Goal: Task Accomplishment & Management: Manage account settings

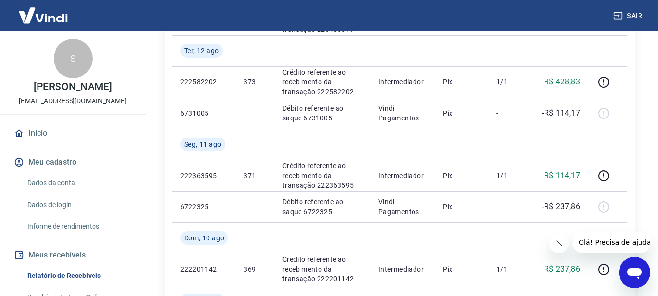
scroll to position [427, 0]
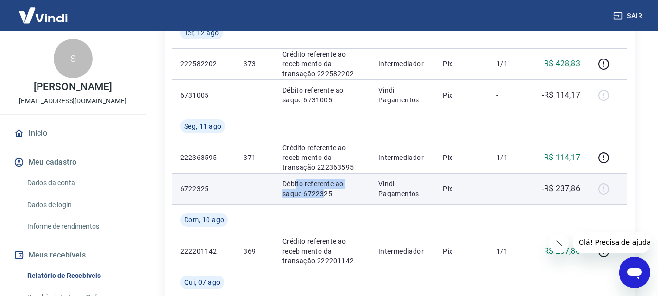
drag, startPoint x: 296, startPoint y: 185, endPoint x: 301, endPoint y: 189, distance: 6.9
click at [301, 189] on p "Débito referente ao saque 6722325" at bounding box center [322, 188] width 80 height 19
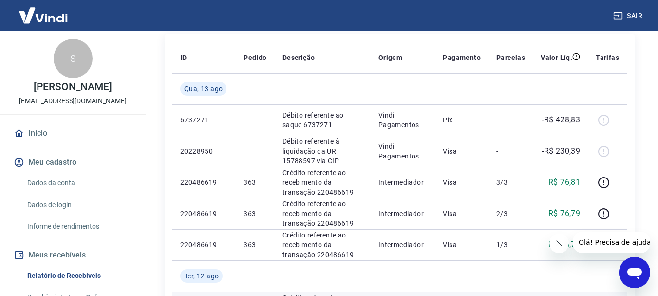
scroll to position [183, 0]
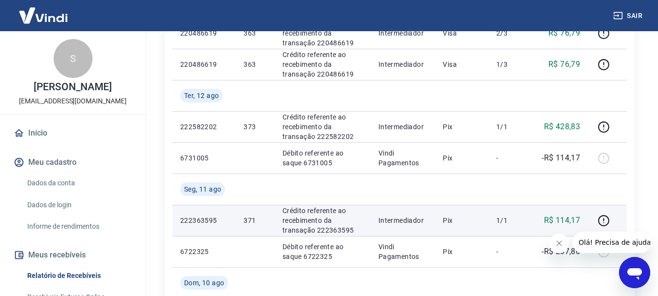
click at [427, 218] on p "Intermediador" at bounding box center [402, 220] width 49 height 10
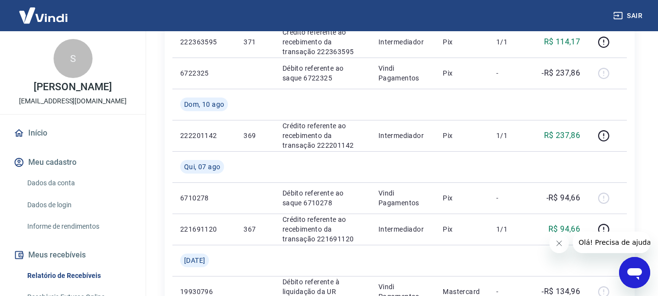
scroll to position [607, 0]
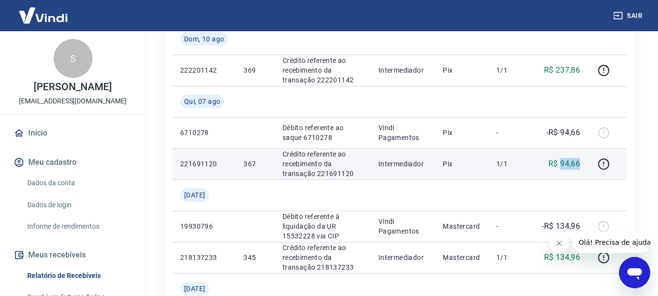
drag, startPoint x: 562, startPoint y: 165, endPoint x: 583, endPoint y: 165, distance: 20.9
click at [583, 165] on td "R$ 94,66" at bounding box center [560, 163] width 55 height 31
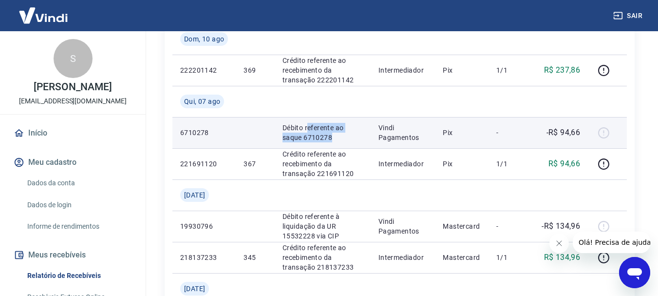
drag, startPoint x: 306, startPoint y: 129, endPoint x: 313, endPoint y: 138, distance: 11.5
click at [313, 138] on p "Débito referente ao saque 6710278" at bounding box center [322, 132] width 80 height 19
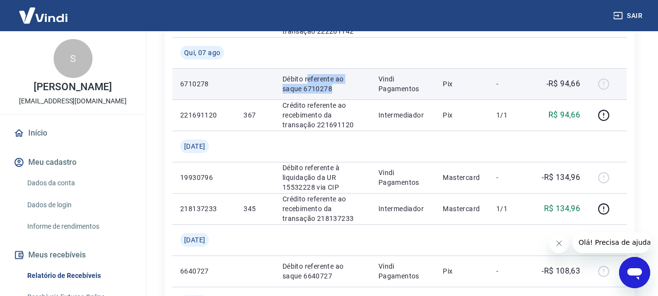
scroll to position [705, 0]
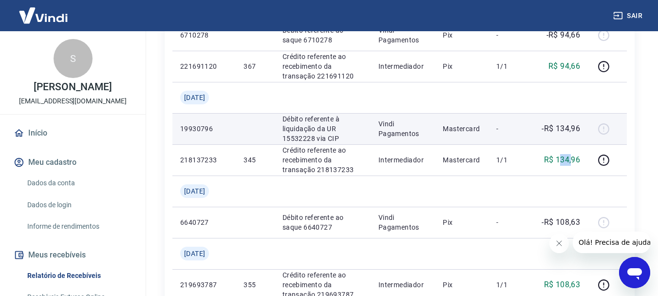
drag, startPoint x: 559, startPoint y: 160, endPoint x: 561, endPoint y: 136, distance: 23.9
click at [570, 159] on p "R$ 134,96" at bounding box center [562, 160] width 37 height 12
click at [561, 136] on td "-R$ 134,96" at bounding box center [560, 128] width 55 height 31
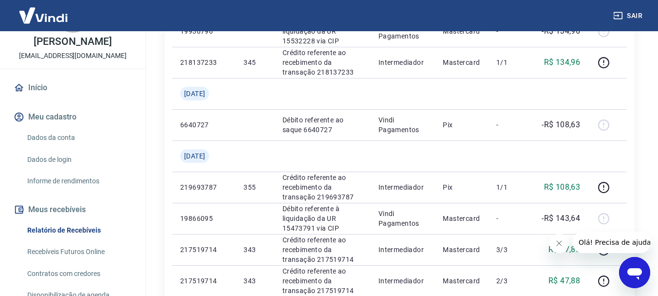
scroll to position [28, 0]
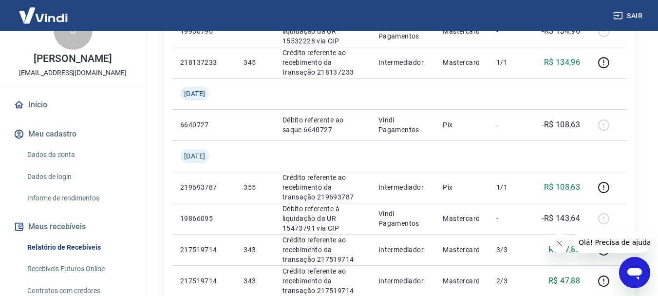
click at [63, 165] on link "Dados da conta" at bounding box center [78, 155] width 111 height 20
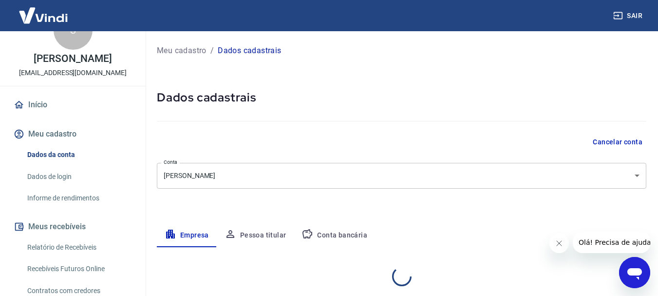
select select "ES"
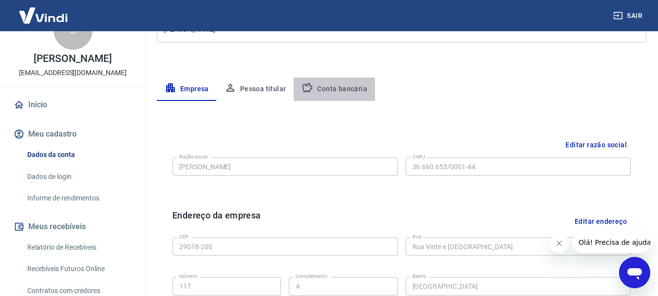
click at [334, 87] on button "Conta bancária" at bounding box center [334, 88] width 81 height 23
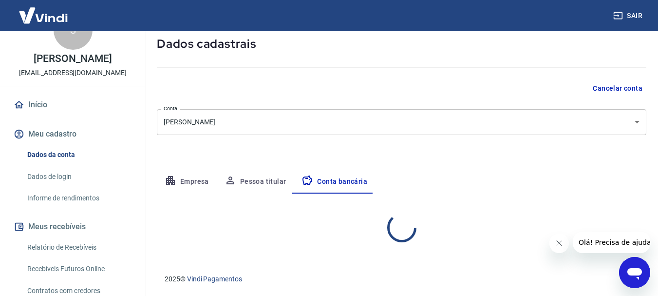
select select "1"
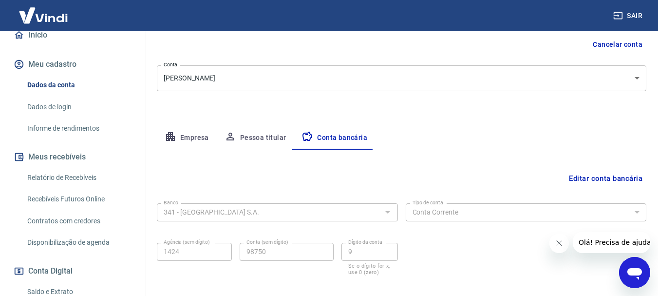
scroll to position [126, 0]
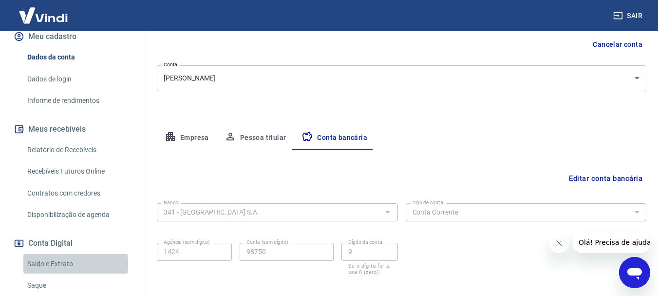
click at [56, 274] on link "Saldo e Extrato" at bounding box center [78, 264] width 111 height 20
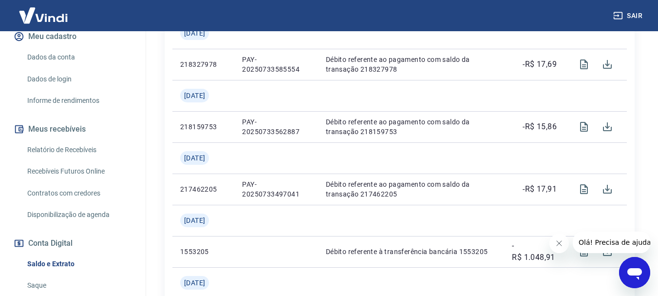
scroll to position [809, 0]
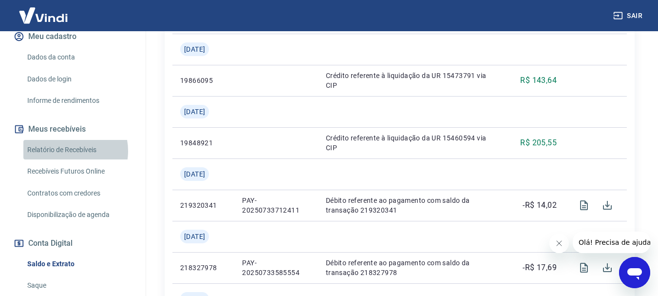
click at [69, 160] on link "Relatório de Recebíveis" at bounding box center [78, 150] width 111 height 20
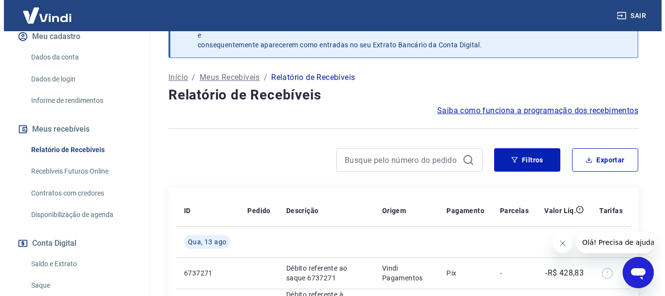
scroll to position [30, 0]
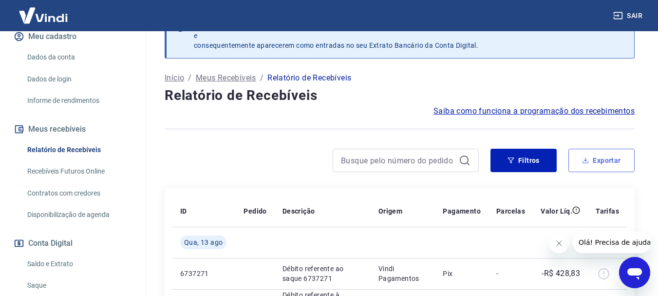
click at [610, 157] on button "Exportar" at bounding box center [601, 160] width 66 height 23
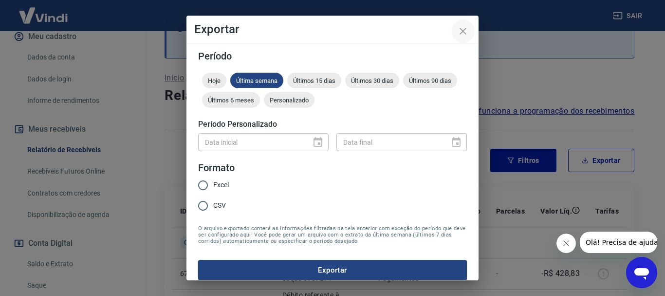
click at [462, 31] on icon "close" at bounding box center [463, 31] width 7 height 7
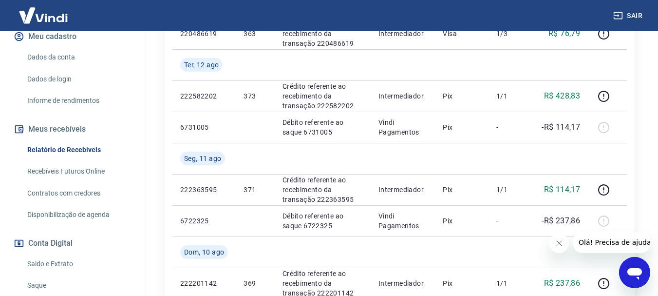
scroll to position [443, 0]
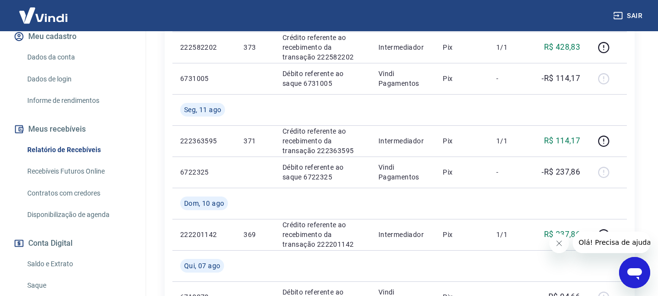
drag, startPoint x: 657, startPoint y: 148, endPoint x: 658, endPoint y: 91, distance: 57.0
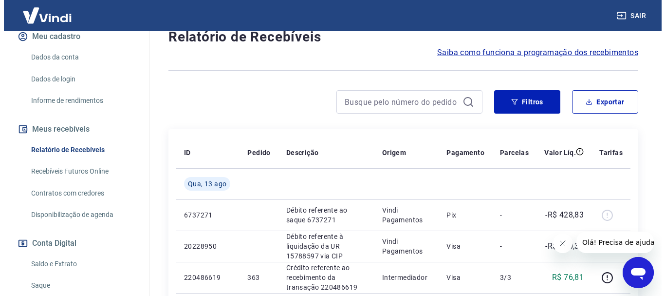
scroll to position [37, 0]
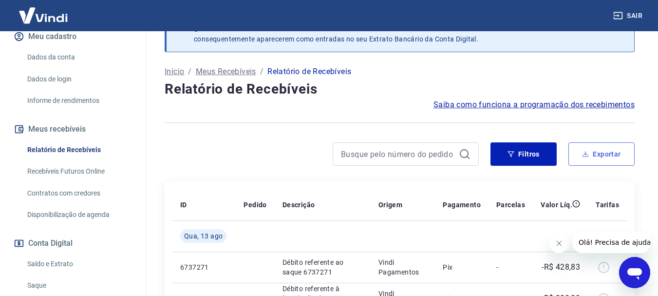
click at [605, 154] on button "Exportar" at bounding box center [601, 153] width 66 height 23
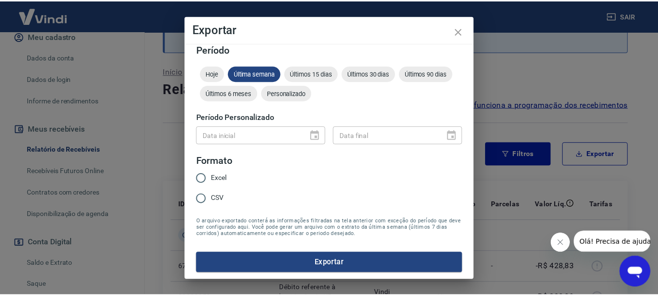
scroll to position [8, 0]
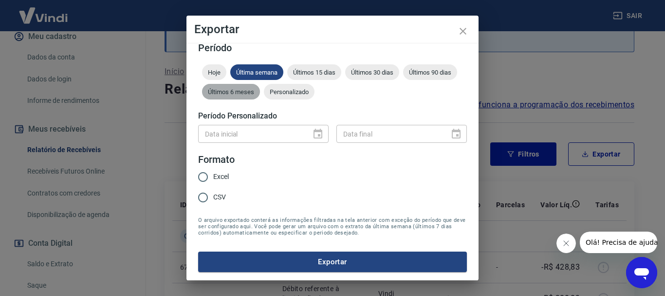
click at [260, 96] on div "Últimos 6 meses" at bounding box center [231, 92] width 58 height 16
click at [387, 69] on span "Últimos 30 dias" at bounding box center [372, 72] width 54 height 7
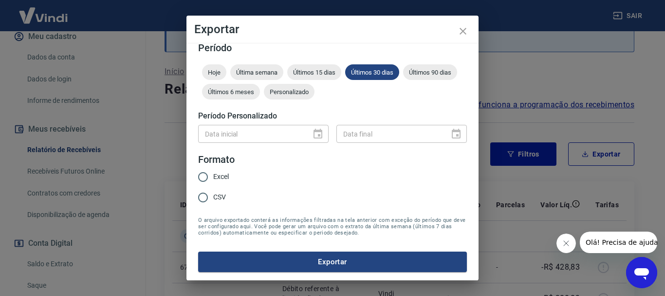
click at [204, 175] on input "Excel" at bounding box center [203, 177] width 20 height 20
radio input "true"
click at [361, 257] on button "Exportar" at bounding box center [332, 261] width 269 height 20
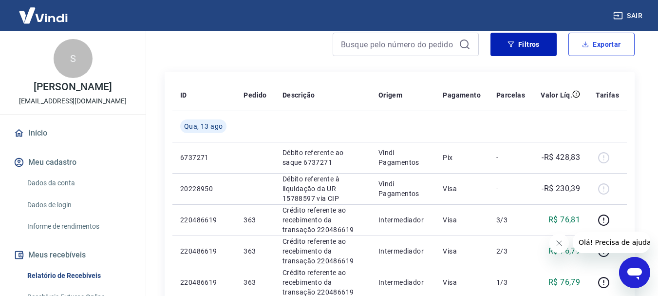
scroll to position [0, 0]
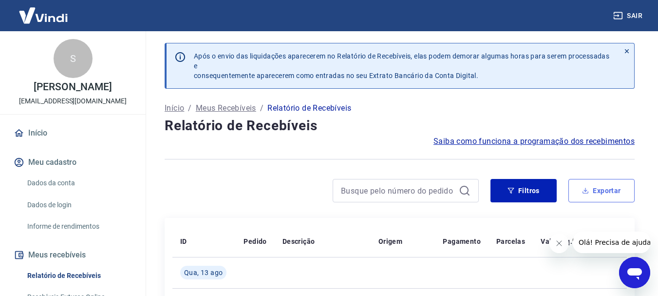
click at [582, 193] on icon "button" at bounding box center [585, 190] width 7 height 7
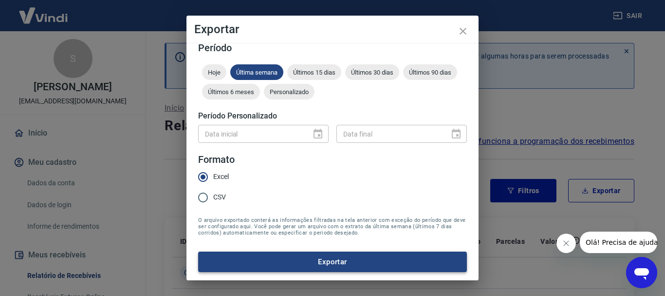
drag, startPoint x: 215, startPoint y: 196, endPoint x: 255, endPoint y: 258, distance: 73.6
click at [214, 196] on span "CSV" at bounding box center [219, 197] width 13 height 10
click at [213, 196] on input "CSV" at bounding box center [203, 197] width 20 height 20
radio input "true"
click at [371, 74] on span "Últimos 30 dias" at bounding box center [372, 72] width 54 height 7
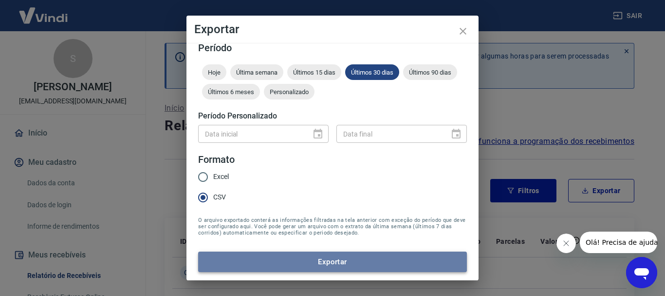
click at [348, 263] on button "Exportar" at bounding box center [332, 261] width 269 height 20
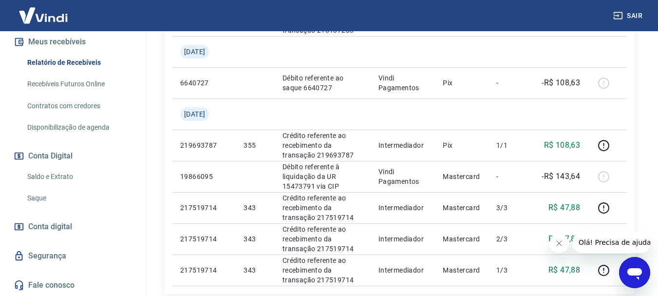
scroll to position [994, 0]
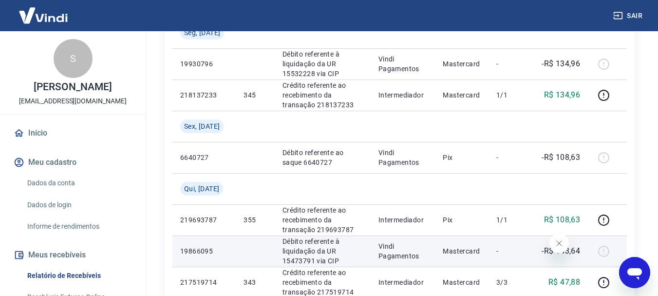
scroll to position [994, 0]
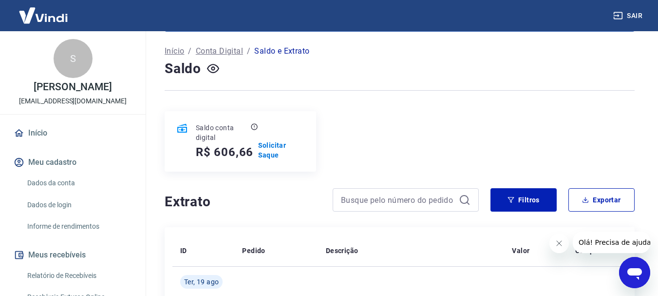
scroll to position [146, 0]
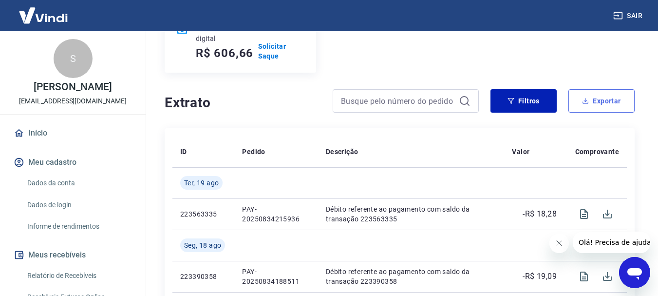
click at [593, 105] on button "Exportar" at bounding box center [601, 100] width 66 height 23
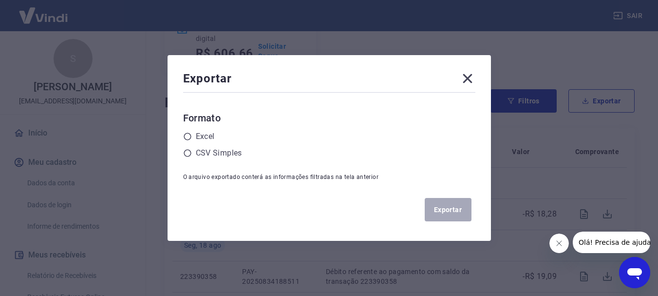
click at [471, 78] on icon at bounding box center [467, 78] width 9 height 9
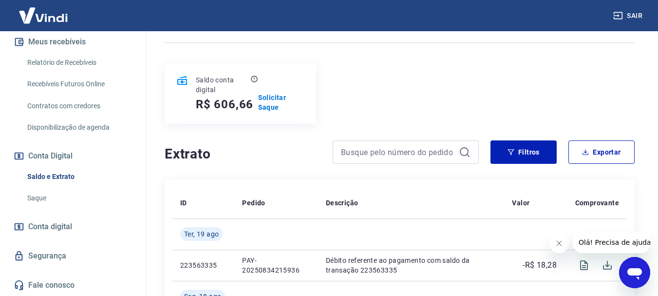
scroll to position [97, 0]
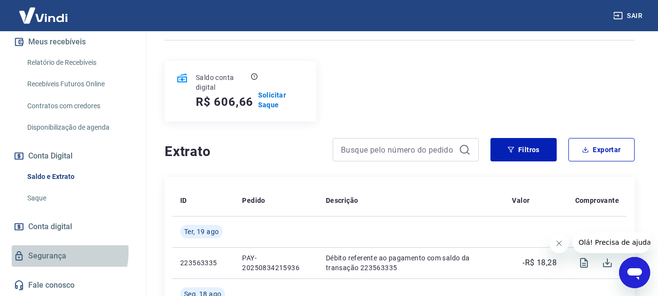
click at [56, 252] on link "Segurança" at bounding box center [73, 255] width 122 height 21
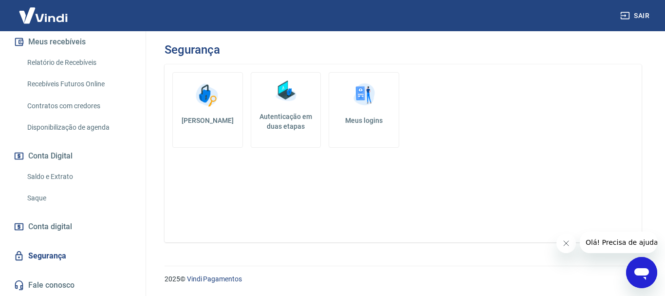
click at [370, 101] on img at bounding box center [364, 94] width 29 height 29
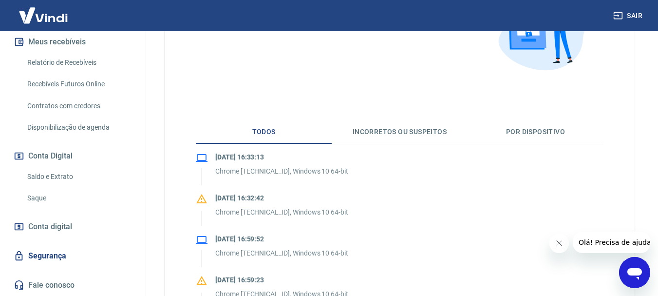
scroll to position [146, 0]
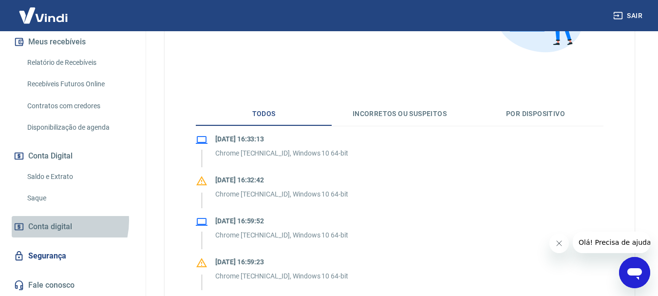
click at [47, 220] on span "Conta digital" at bounding box center [50, 227] width 44 height 14
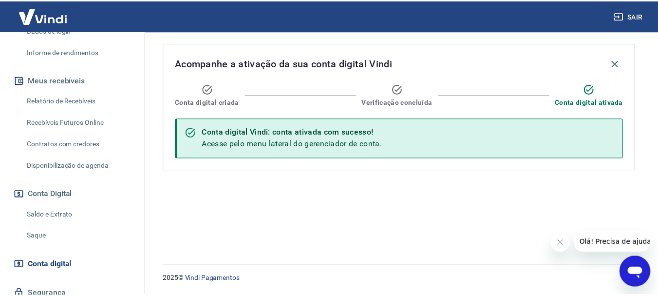
scroll to position [126, 0]
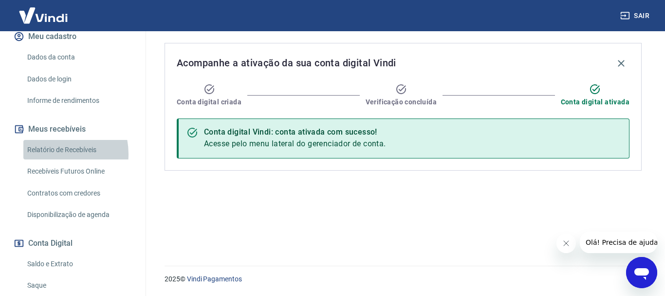
click at [53, 160] on link "Relatório de Recebíveis" at bounding box center [78, 150] width 111 height 20
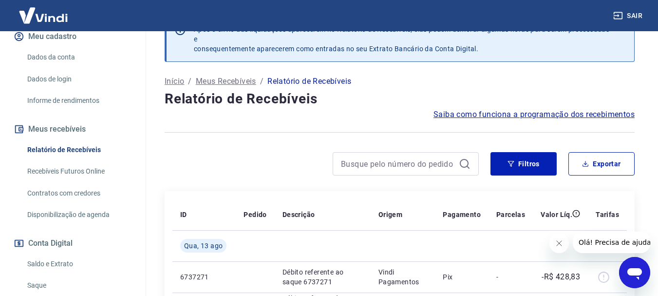
scroll to position [24, 0]
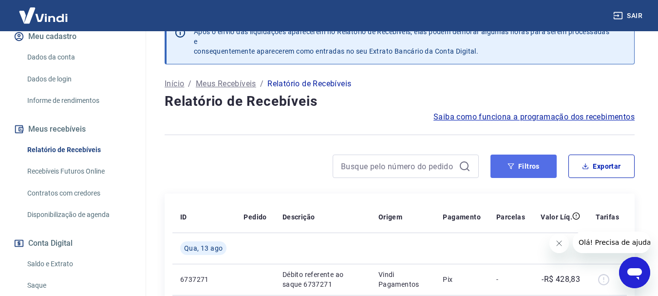
click at [504, 167] on button "Filtros" at bounding box center [523, 165] width 66 height 23
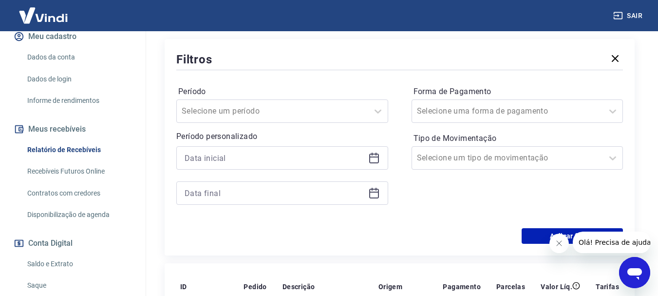
scroll to position [170, 0]
click at [376, 159] on icon at bounding box center [374, 158] width 12 height 12
drag, startPoint x: 376, startPoint y: 159, endPoint x: 380, endPoint y: 118, distance: 41.6
click at [376, 159] on icon at bounding box center [374, 158] width 12 height 12
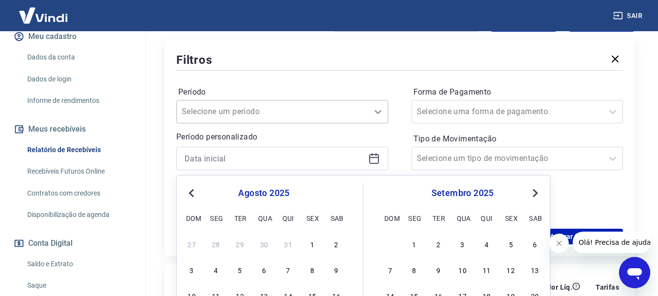
click at [376, 110] on icon at bounding box center [378, 112] width 12 height 12
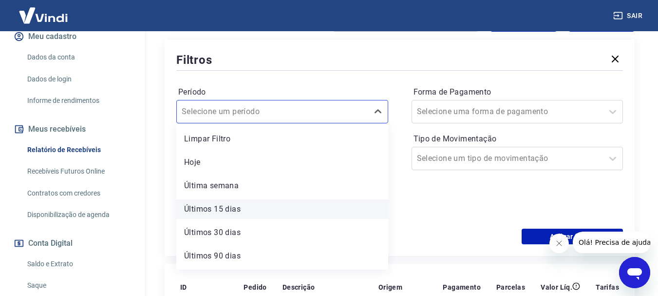
scroll to position [21, 0]
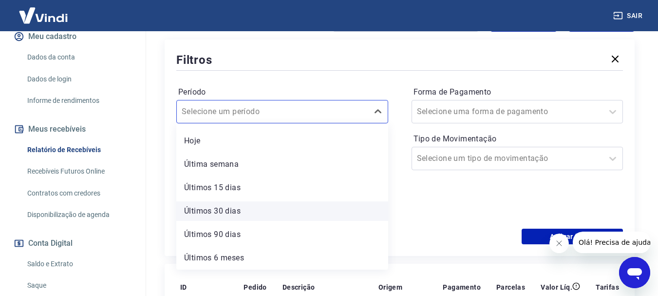
click at [246, 214] on div "Últimos 30 dias" at bounding box center [282, 210] width 212 height 19
click at [232, 208] on div "Período option Últimos 30 dias focused, 5 of 7. 7 results available. Use Up and…" at bounding box center [282, 150] width 212 height 132
click at [406, 200] on div "Período option Últimos 30 dias focused, 5 of 7. 7 results available. Use Up and…" at bounding box center [399, 151] width 447 height 156
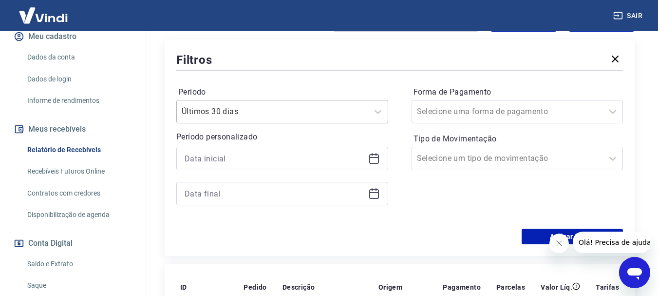
click at [343, 111] on div at bounding box center [273, 112] width 182 height 14
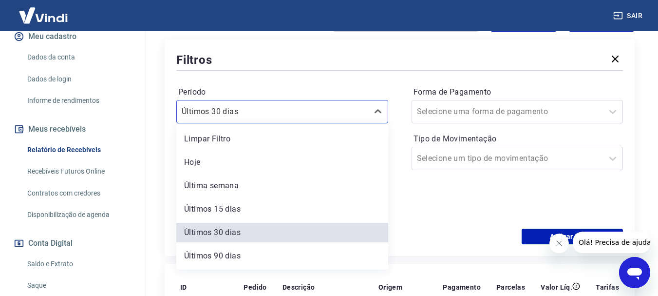
click at [400, 89] on div "Período option Últimos 30 dias selected, 5 of 7. 7 results available. Use Up an…" at bounding box center [399, 151] width 447 height 156
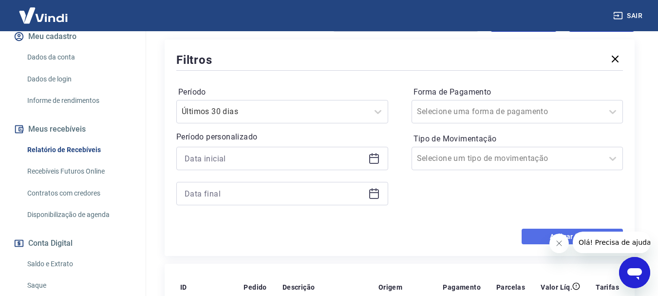
click at [528, 233] on button "Aplicar filtros" at bounding box center [572, 236] width 101 height 16
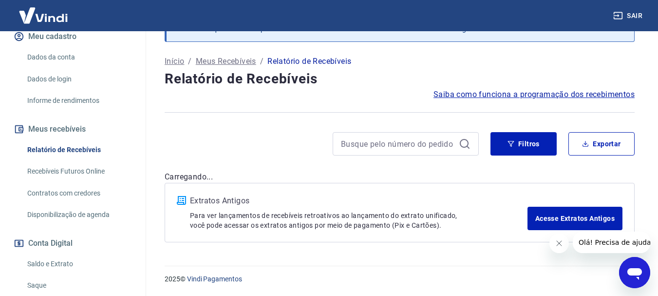
click at [559, 136] on div "Filtros Exportar" at bounding box center [562, 143] width 144 height 23
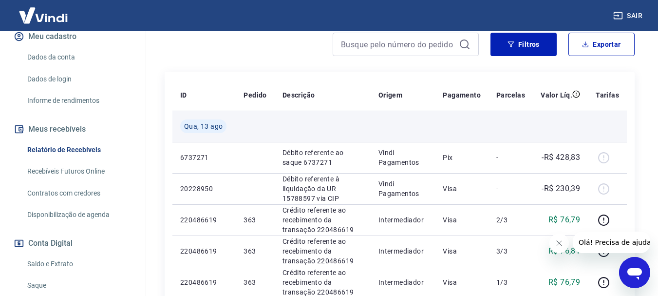
scroll to position [195, 0]
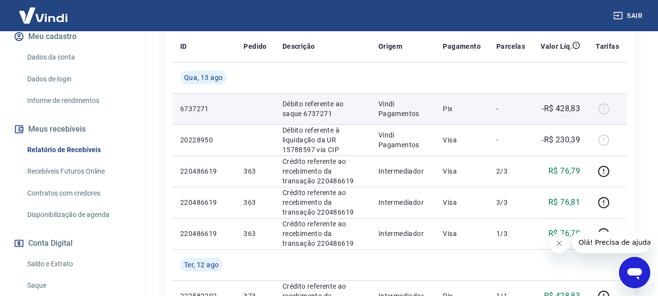
click at [602, 107] on div at bounding box center [607, 109] width 23 height 16
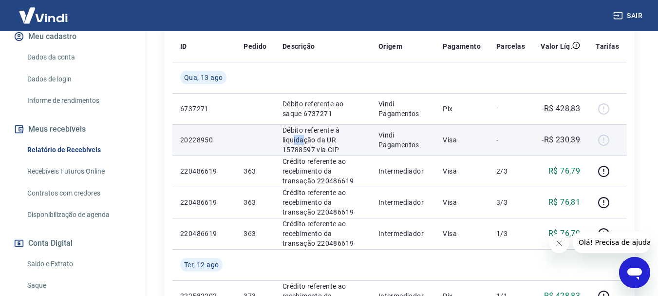
drag, startPoint x: 292, startPoint y: 140, endPoint x: 302, endPoint y: 144, distance: 10.9
click at [302, 144] on p "Débito referente à liquidação da UR 15788597 via CIP" at bounding box center [322, 139] width 80 height 29
click at [559, 144] on p "-R$ 230,39" at bounding box center [561, 140] width 38 height 12
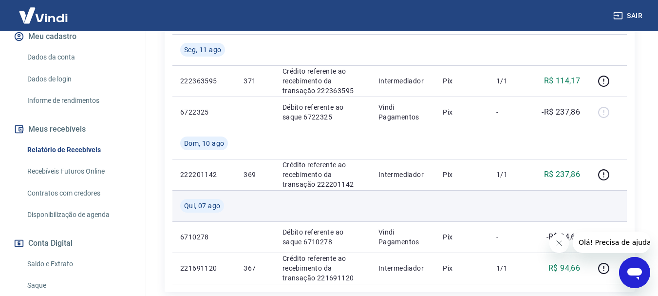
scroll to position [505, 0]
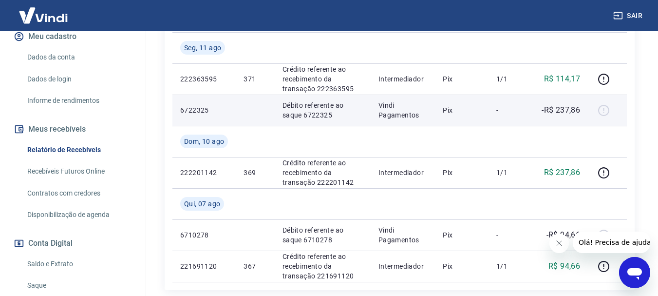
click at [227, 123] on td "6722325" at bounding box center [203, 109] width 63 height 31
click at [580, 113] on p "-R$ 237,86" at bounding box center [561, 110] width 38 height 12
click at [600, 113] on div at bounding box center [607, 110] width 23 height 16
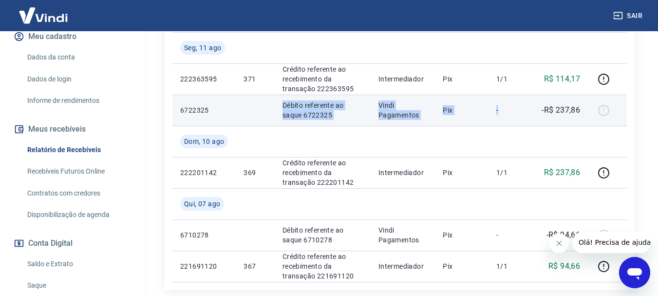
drag, startPoint x: 369, startPoint y: 112, endPoint x: 225, endPoint y: 112, distance: 144.2
click at [225, 112] on tr "6722325 Débito referente ao saque 6722325 Vindi Pagamentos Pix - -R$ 237,86" at bounding box center [399, 109] width 454 height 31
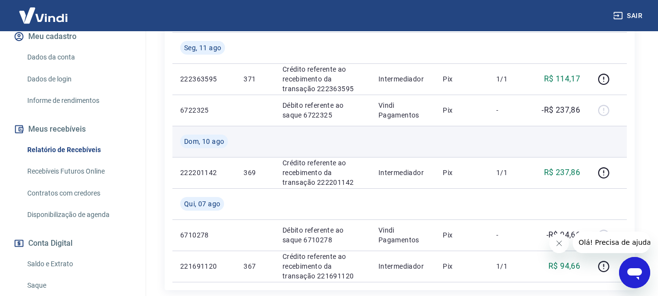
click at [251, 134] on td at bounding box center [255, 141] width 38 height 31
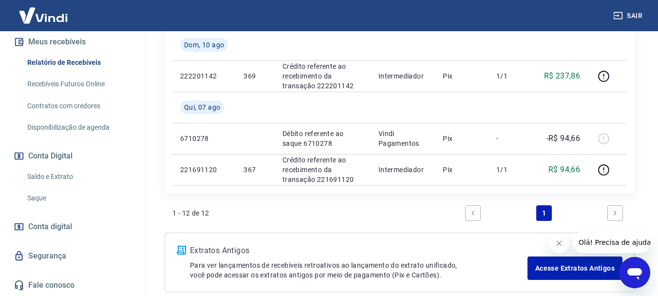
scroll to position [602, 0]
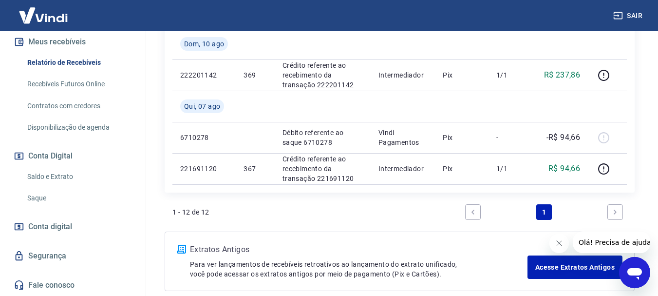
click at [51, 178] on link "Saldo e Extrato" at bounding box center [78, 177] width 111 height 20
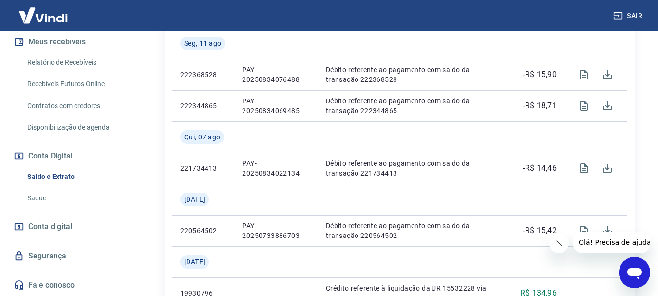
scroll to position [633, 0]
